Goal: Task Accomplishment & Management: Manage account settings

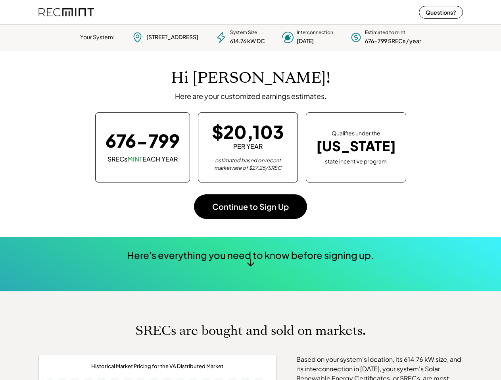
scroll to position [111, 221]
